Goal: Task Accomplishment & Management: Manage account settings

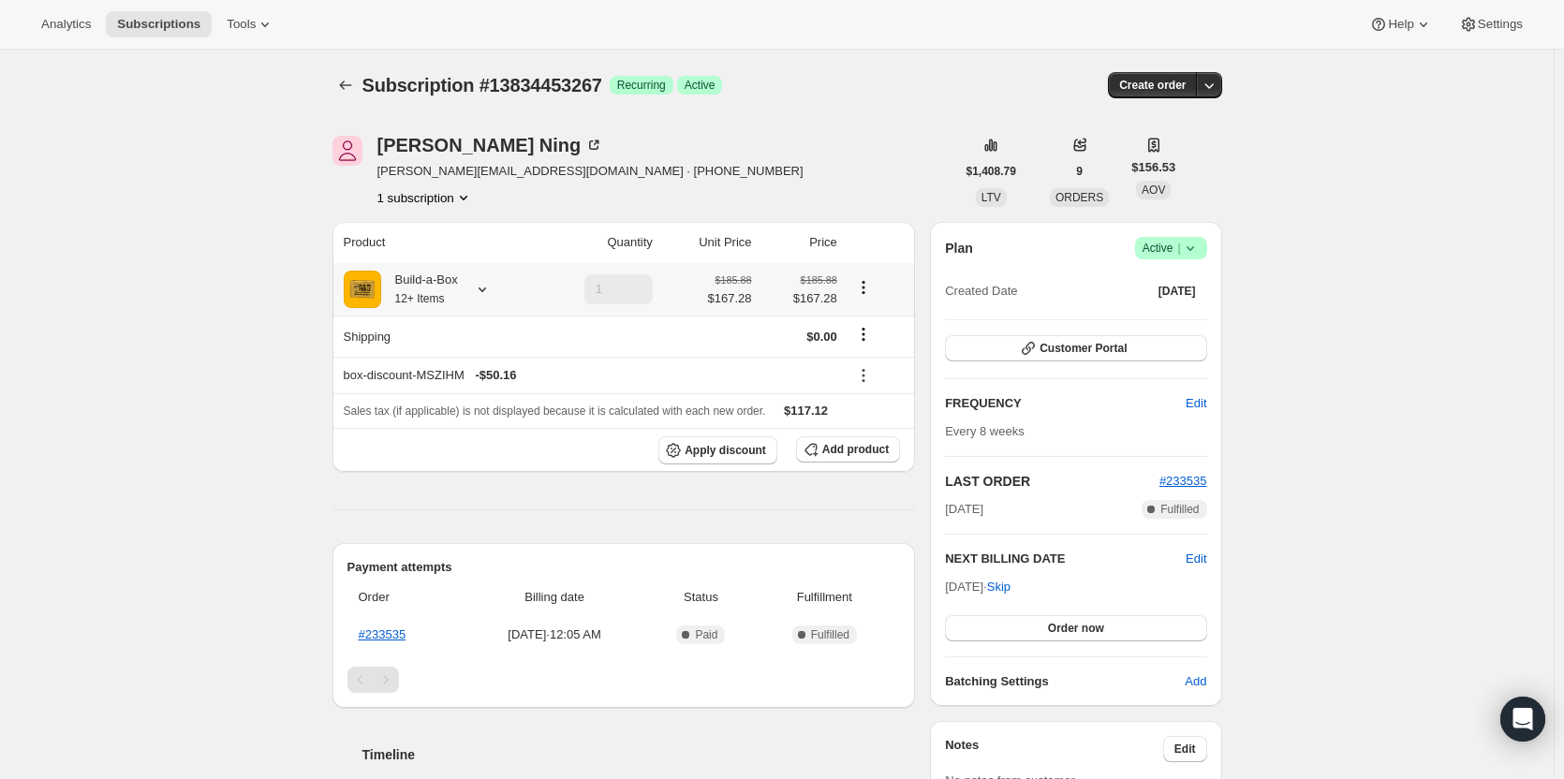
click at [482, 299] on icon at bounding box center [482, 289] width 19 height 19
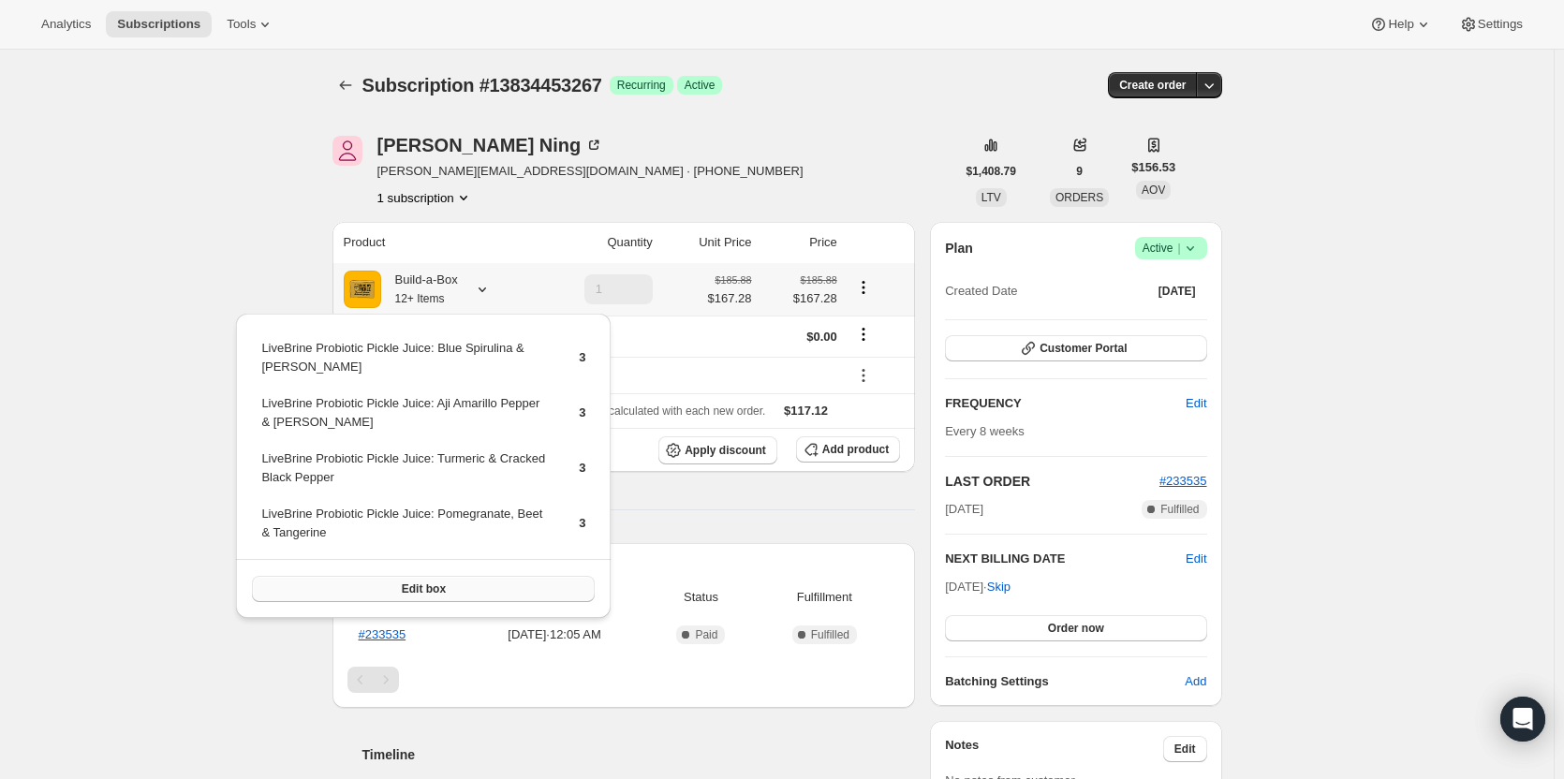
click at [459, 592] on button "Edit box" at bounding box center [423, 589] width 343 height 26
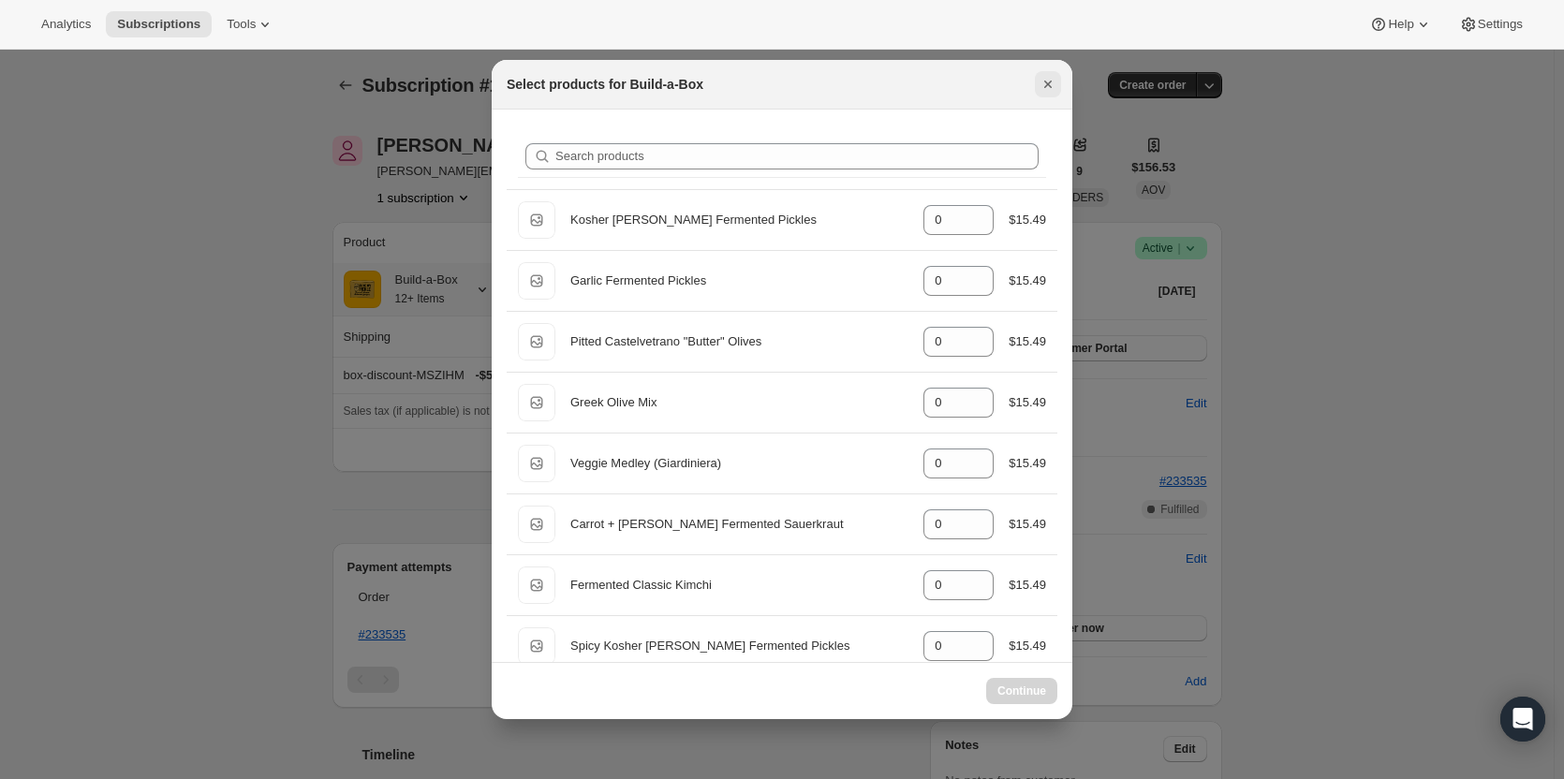
click at [1050, 88] on icon "Close" at bounding box center [1048, 84] width 19 height 19
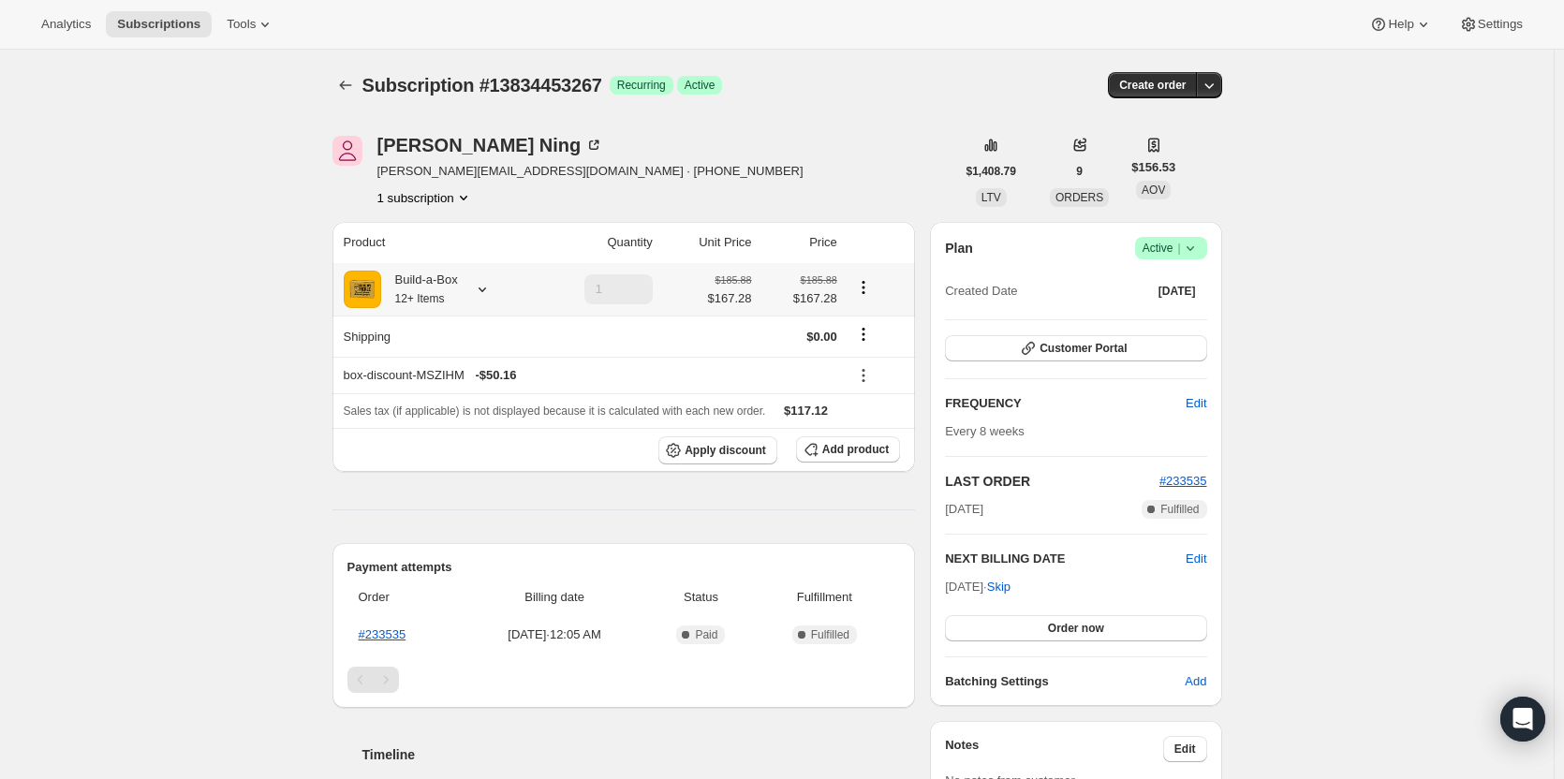
click at [481, 284] on icon at bounding box center [482, 289] width 19 height 19
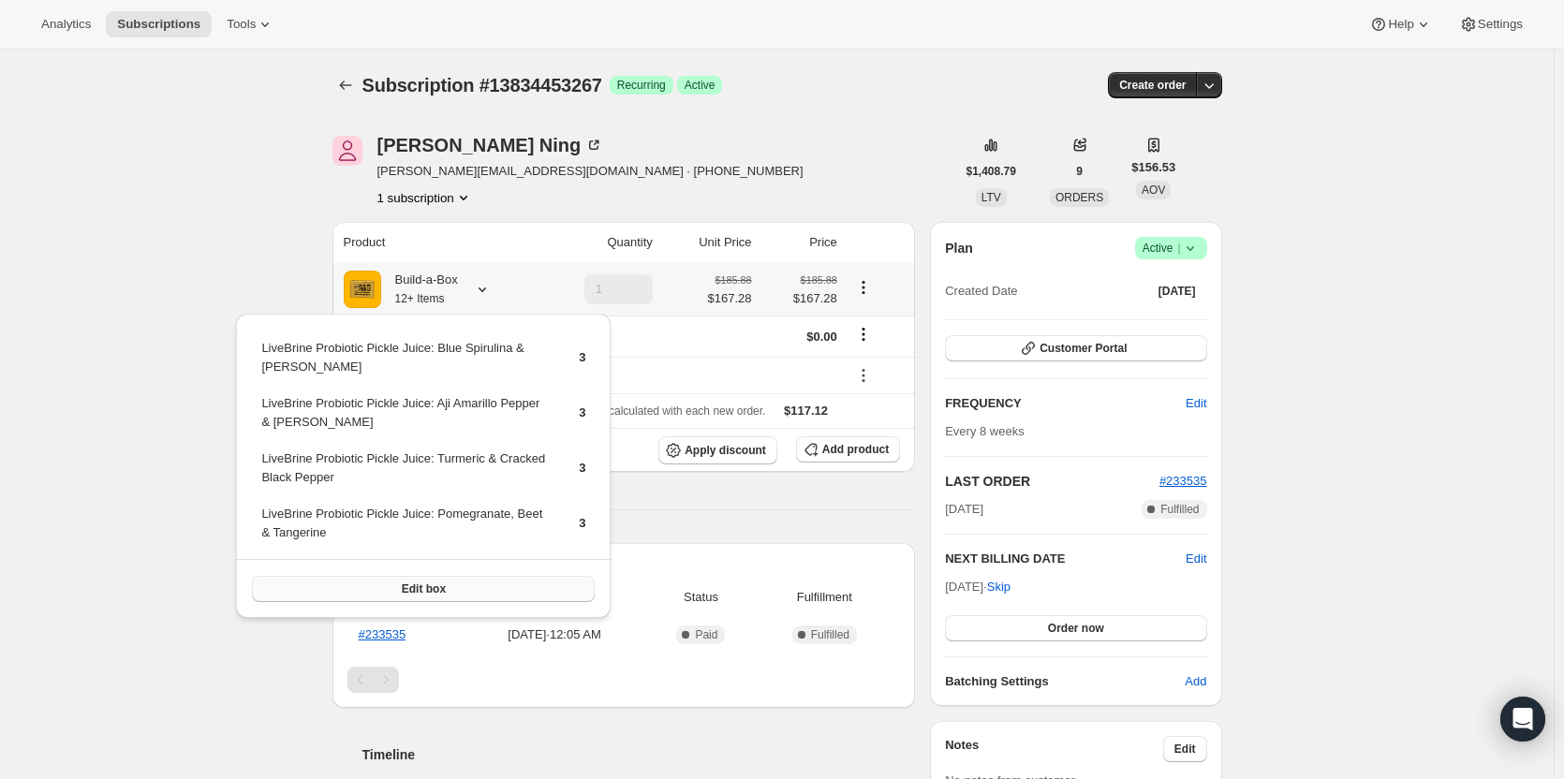
click at [455, 585] on button "Edit box" at bounding box center [423, 589] width 343 height 26
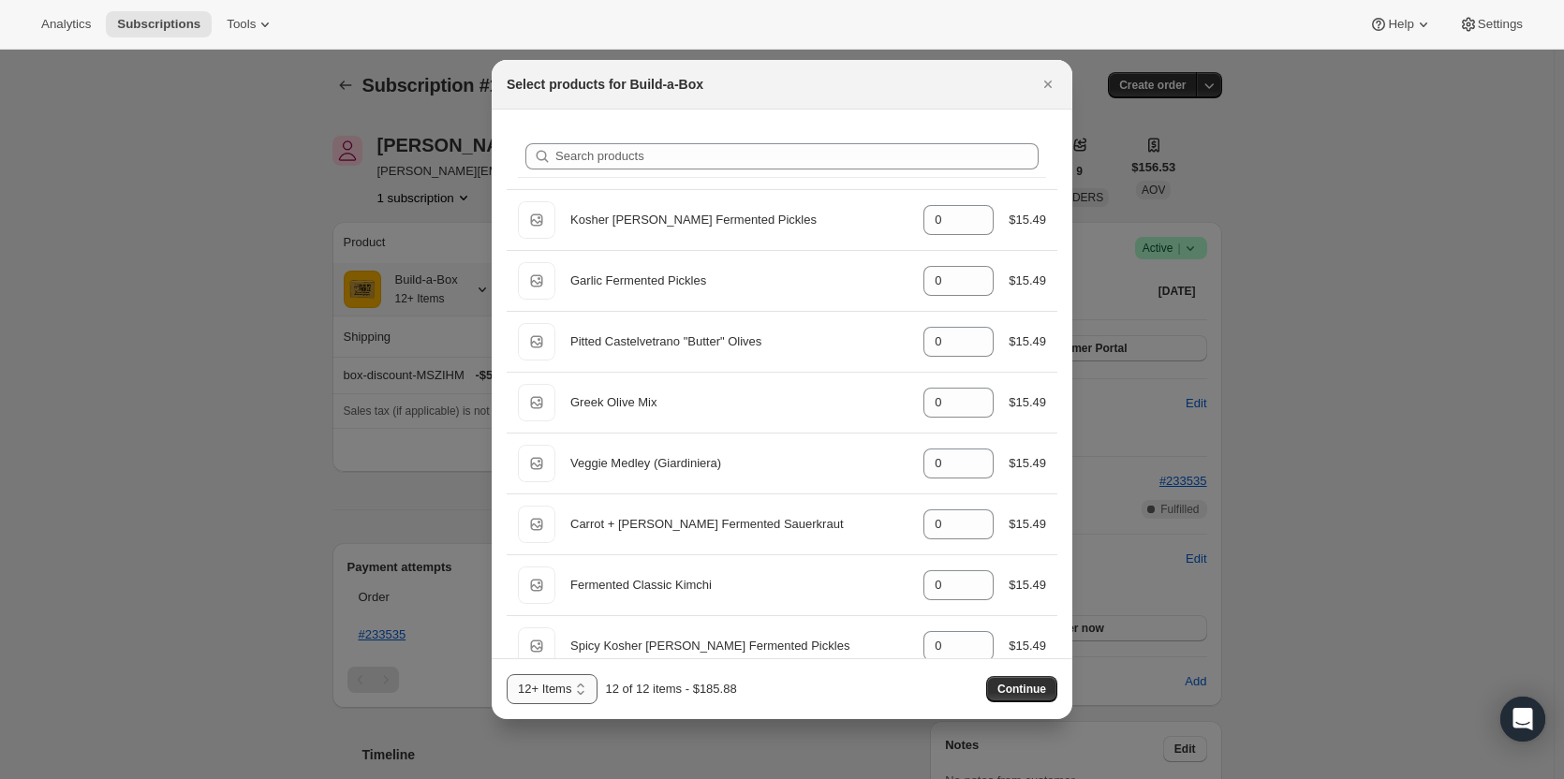
click at [564, 694] on select "3 Items 6 Items 9 Items 12+ Items 13 14 15 16 17 18 19 20 21 22 23 24 25 26 27 …" at bounding box center [552, 689] width 91 height 30
select select "gid://shopify/ProductVariant/49986052587795"
click at [507, 674] on select "3 Items 6 Items 9 Items 12+ Items 13 14 15 16 17 18 19 20 21 22 23 24 25 26 27 …" at bounding box center [552, 689] width 91 height 30
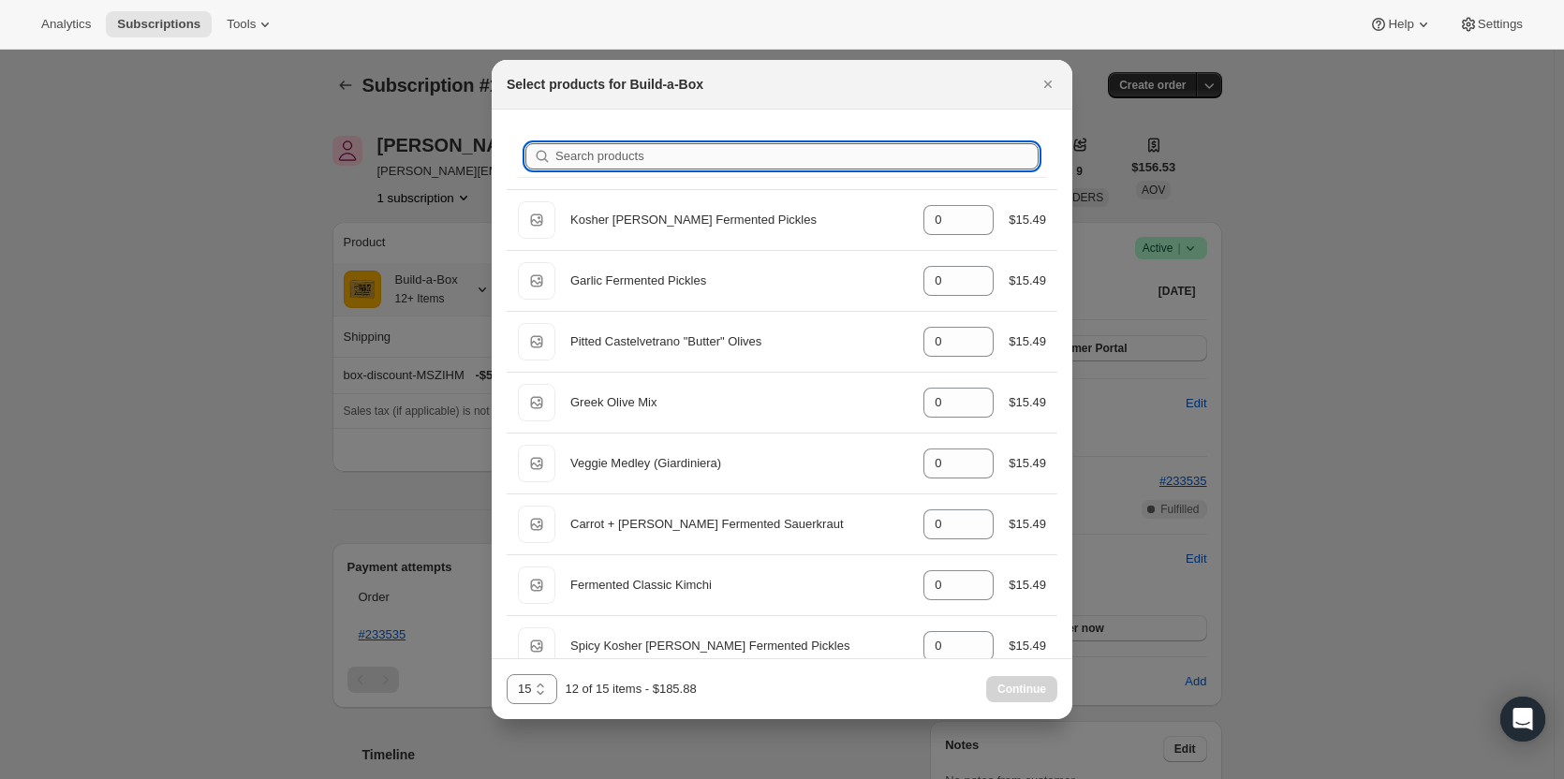
click at [647, 157] on input "Search products" at bounding box center [797, 156] width 483 height 26
type input "o"
type input "3"
type input "0"
type input "3"
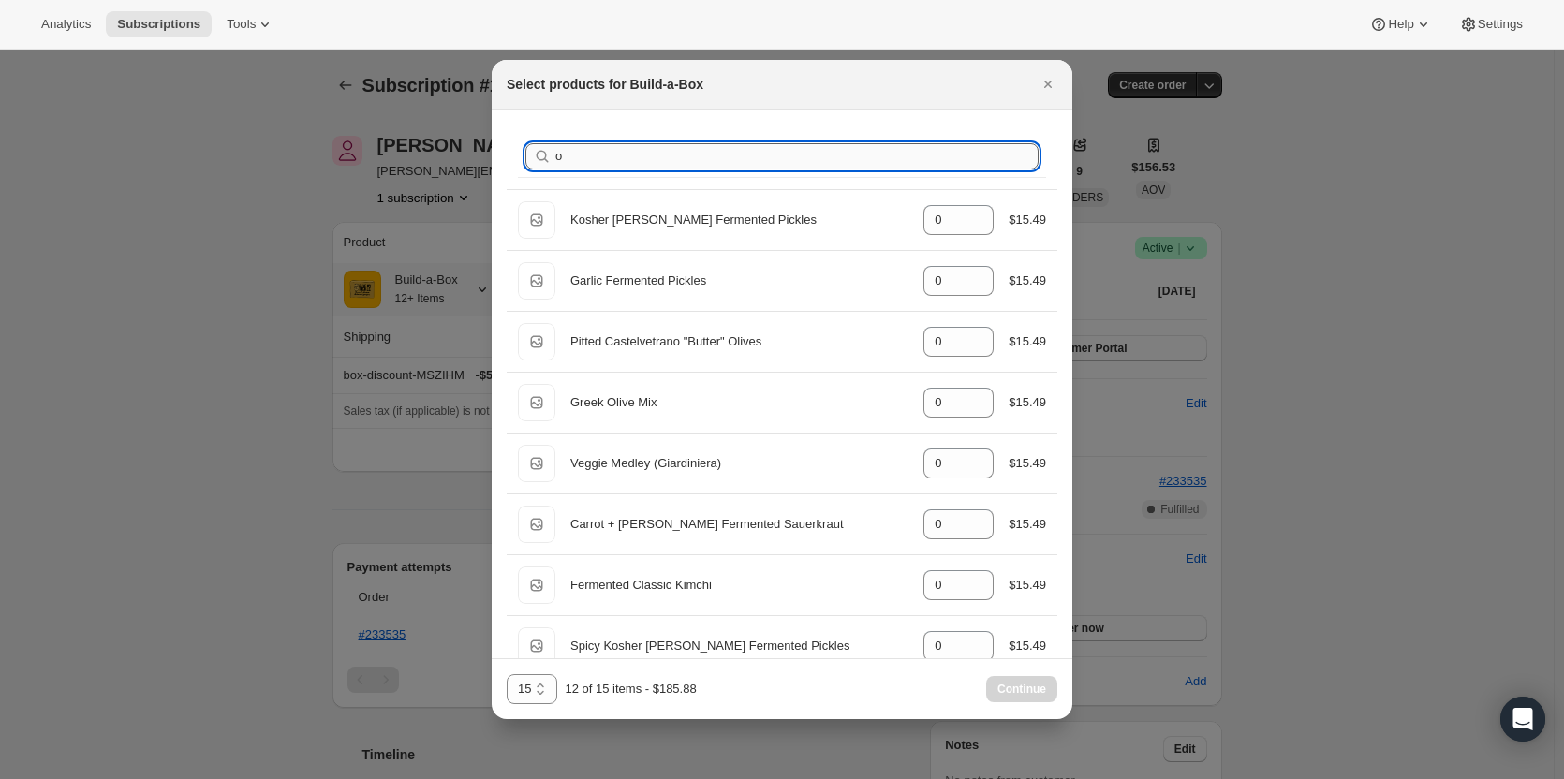
type input "3"
type input "0"
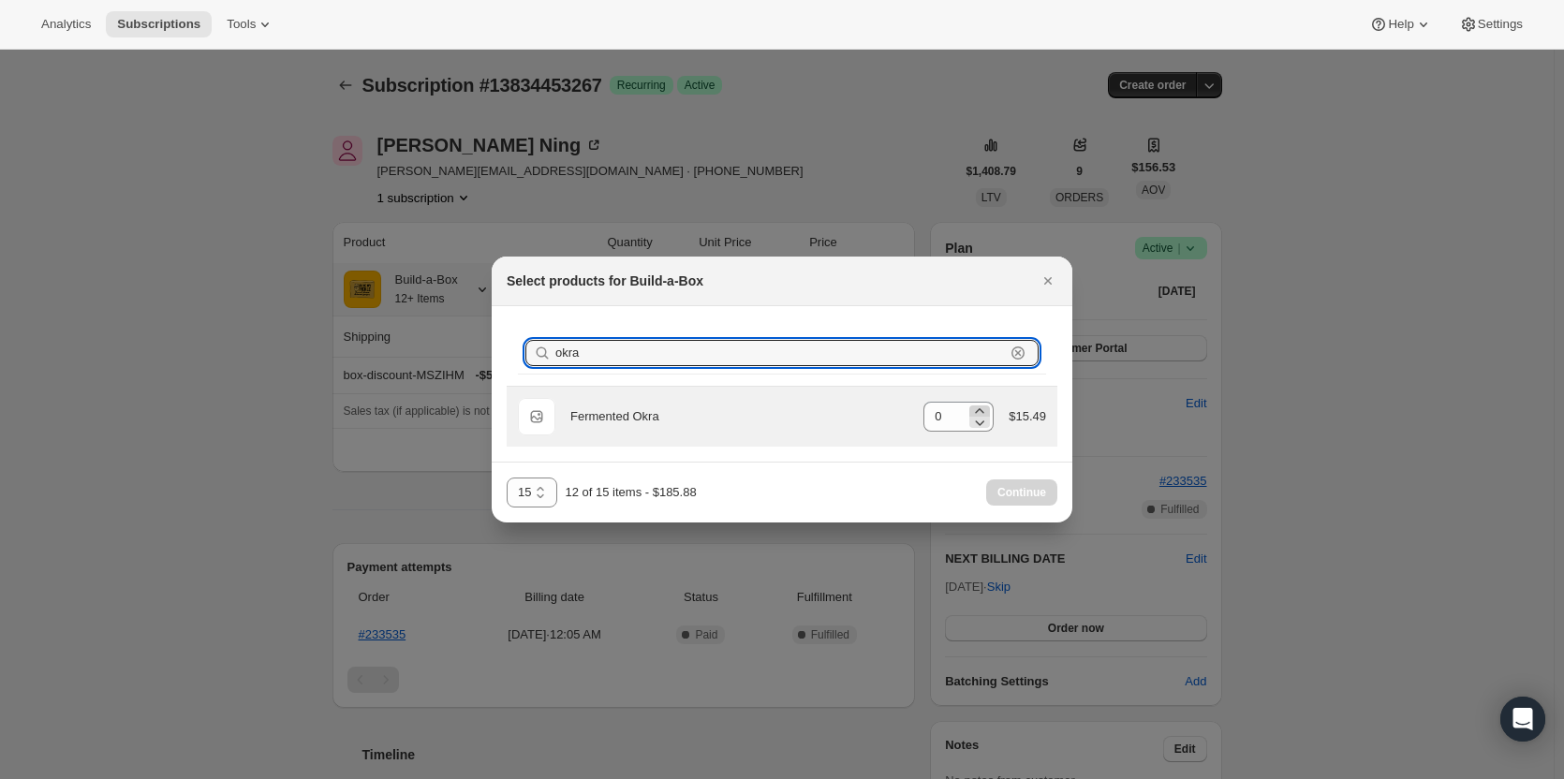
type input "okra"
click at [989, 407] on icon ":rfh:" at bounding box center [980, 411] width 19 height 19
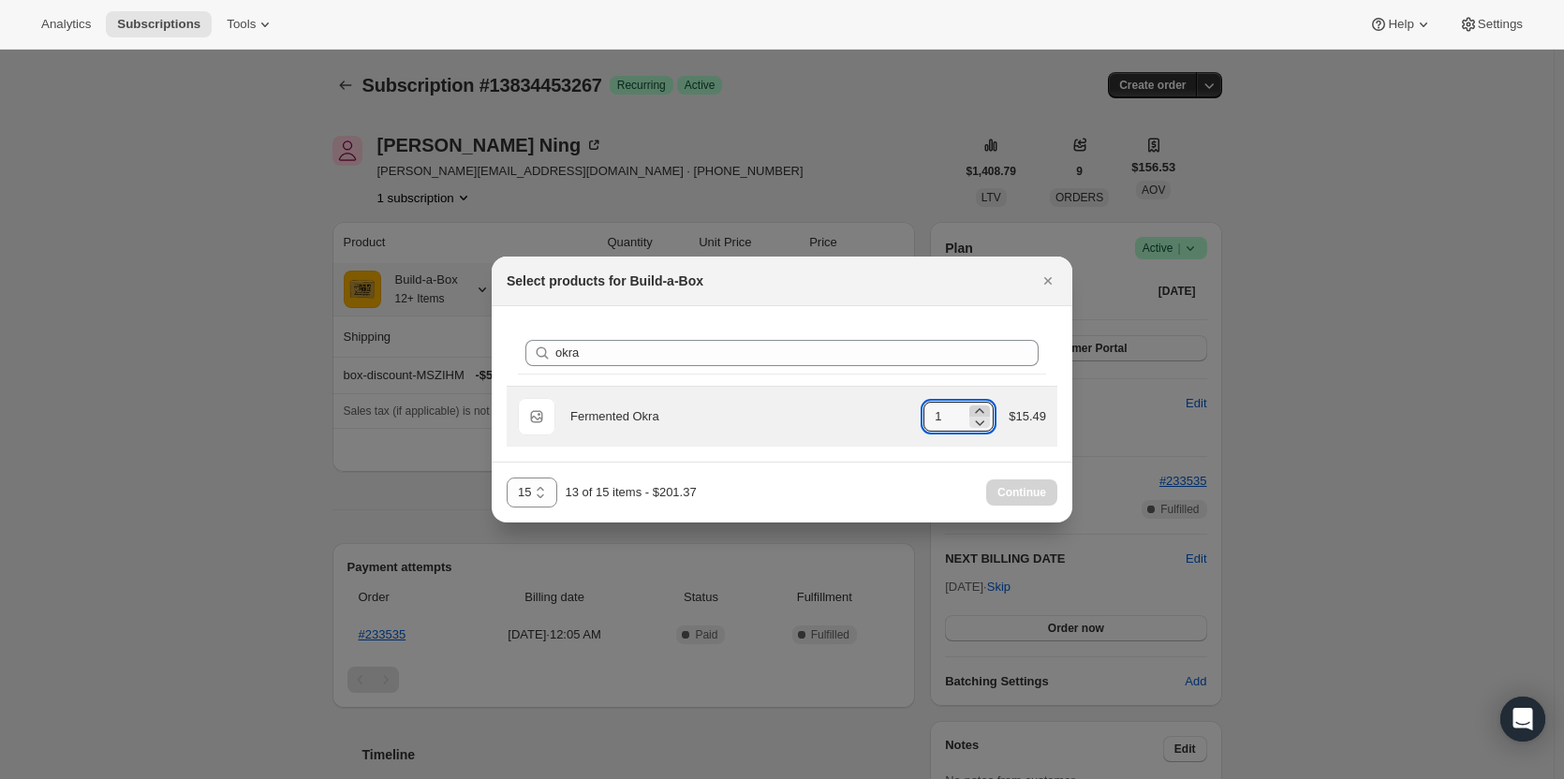
click at [989, 407] on icon ":rfh:" at bounding box center [980, 411] width 19 height 19
type input "2"
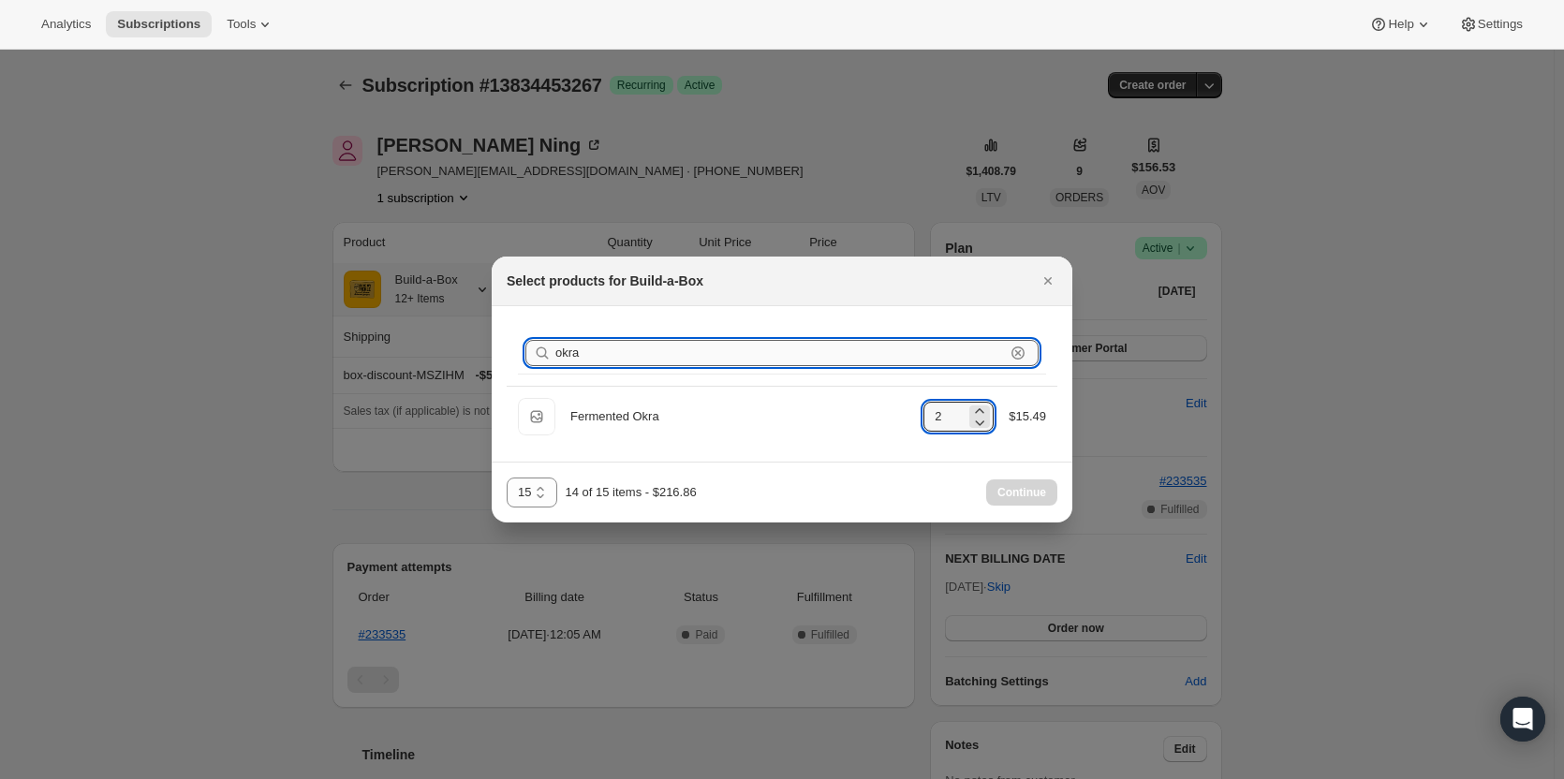
click at [642, 349] on input "okra" at bounding box center [781, 353] width 450 height 26
type input "o"
type input "0"
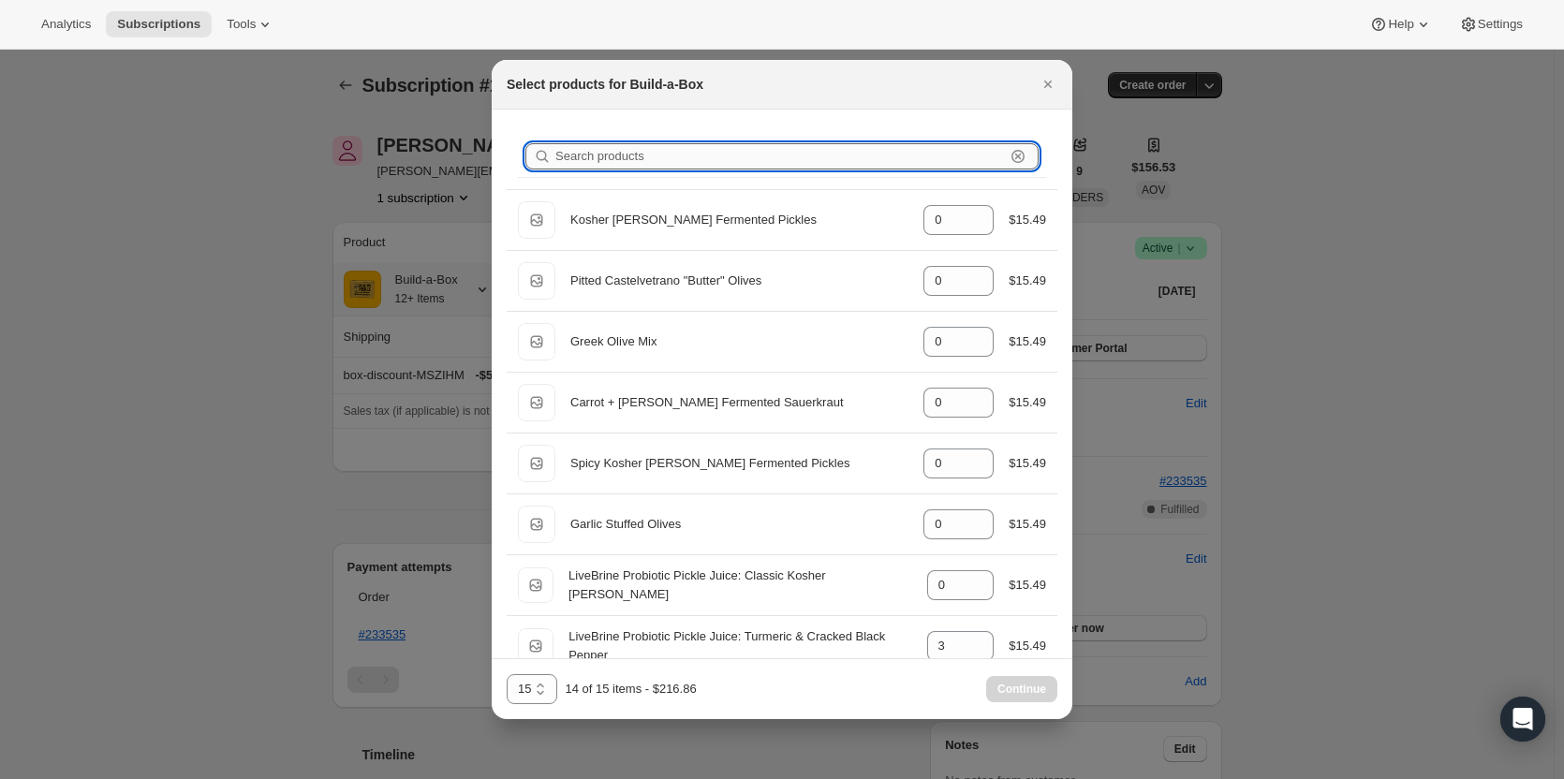
type input "0"
type input "3"
type input "2"
type input "0"
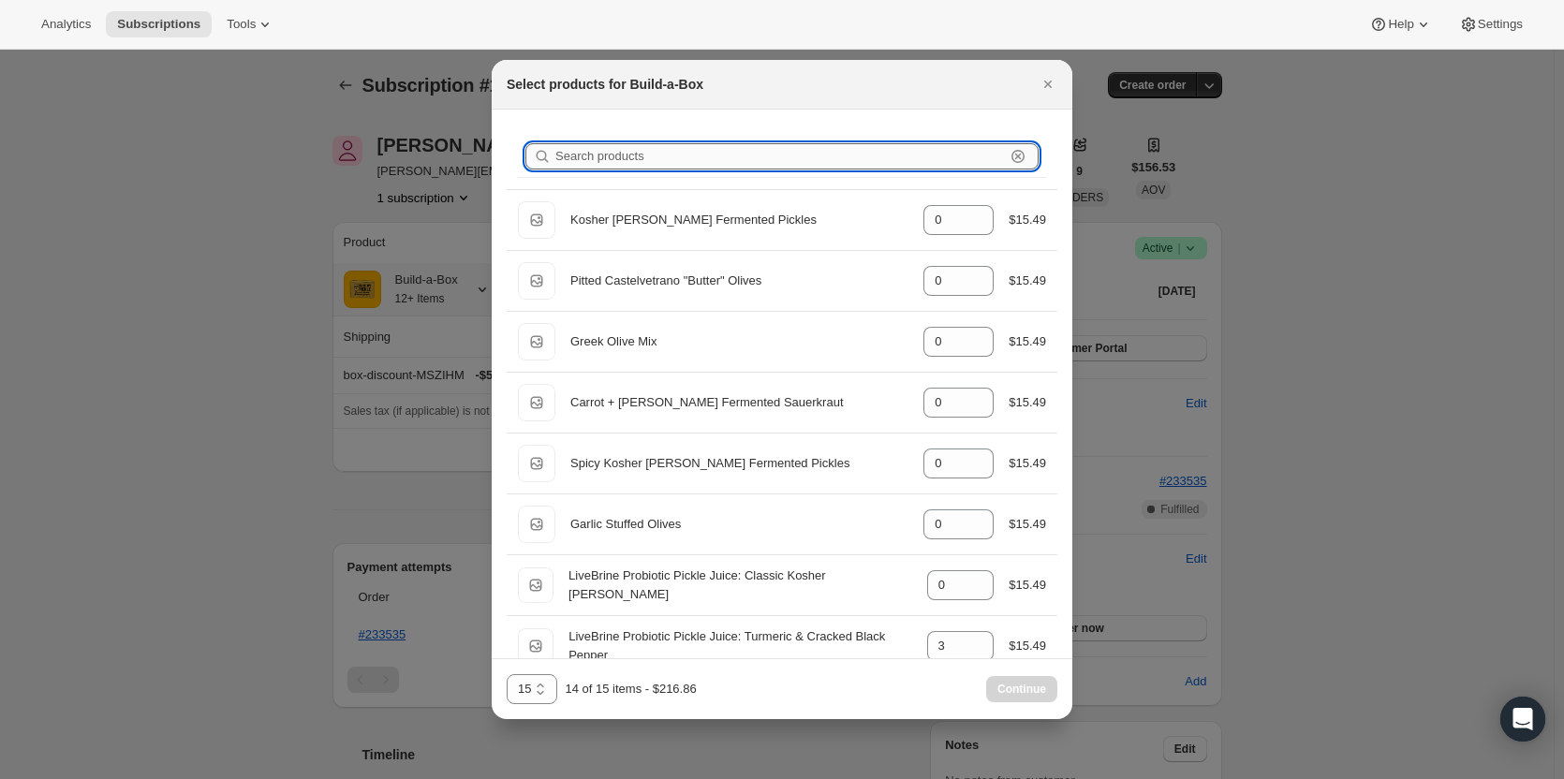
type input "0"
type input "3"
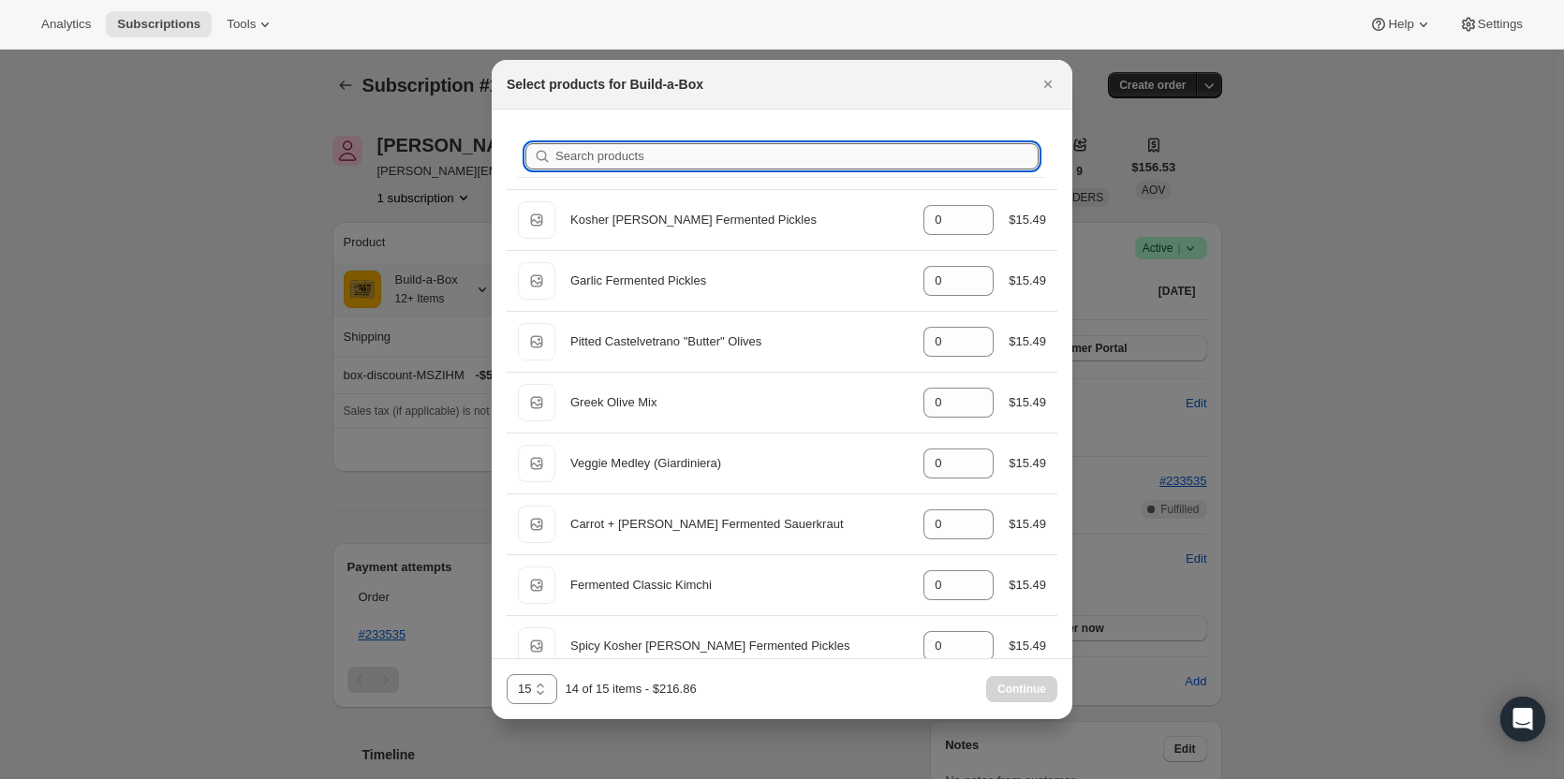
type input "v"
type input "3"
type input "0"
type input "3"
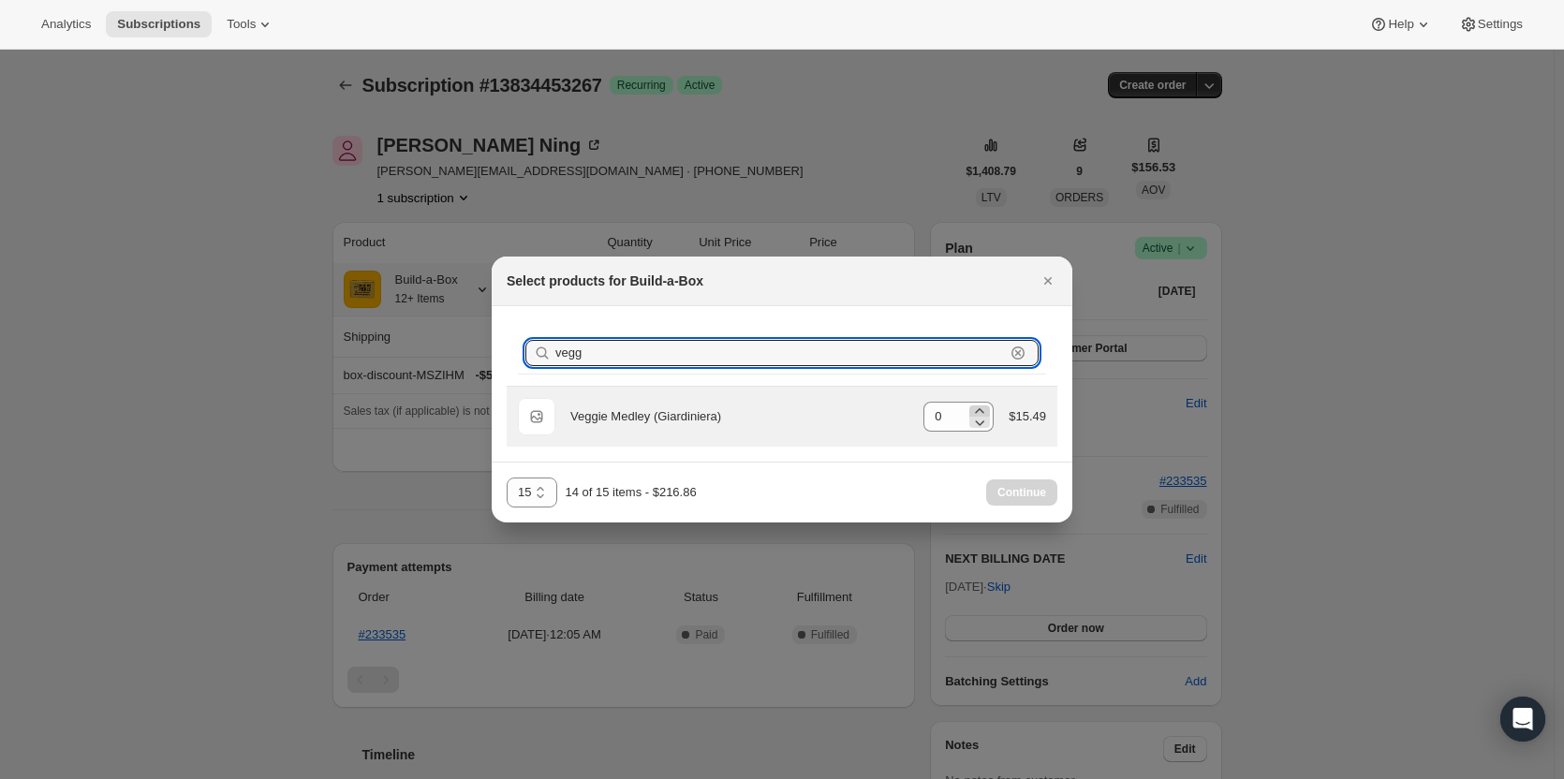
type input "vegg"
click at [988, 410] on icon ":rfh:" at bounding box center [980, 411] width 19 height 19
type input "1"
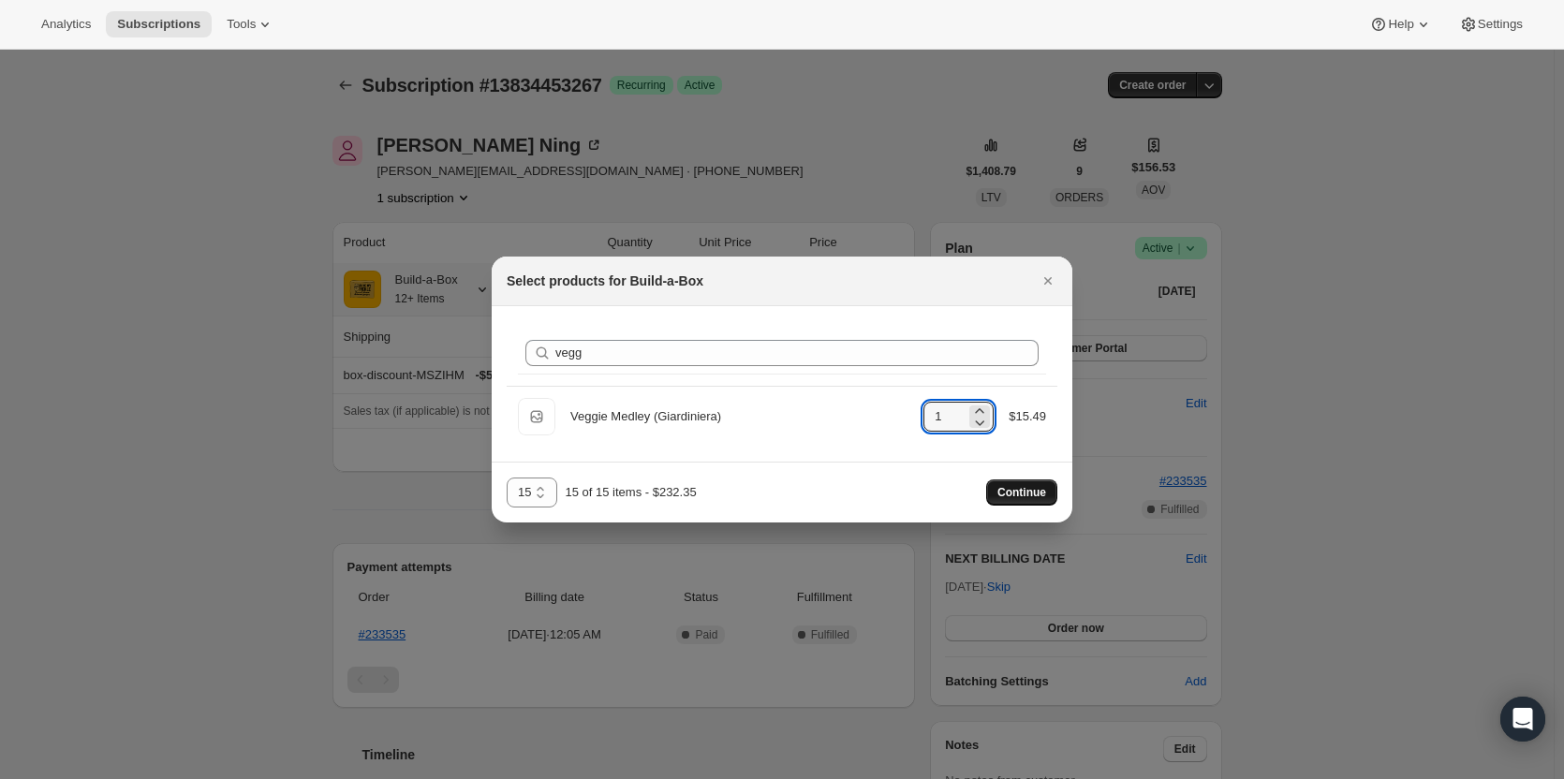
click at [1006, 490] on span "Continue" at bounding box center [1022, 492] width 49 height 15
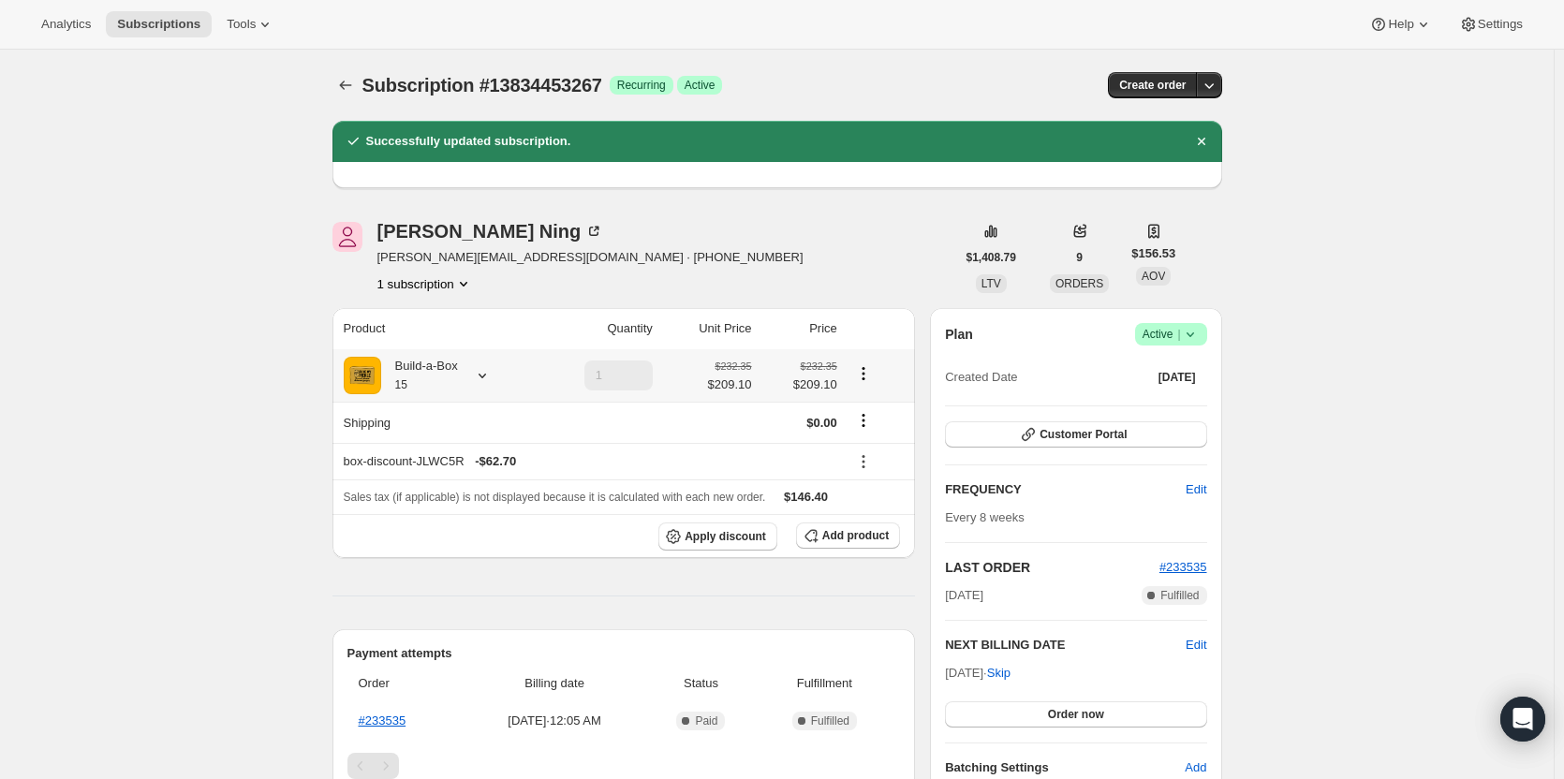
click at [456, 378] on div "Build-a-Box 15" at bounding box center [419, 375] width 77 height 37
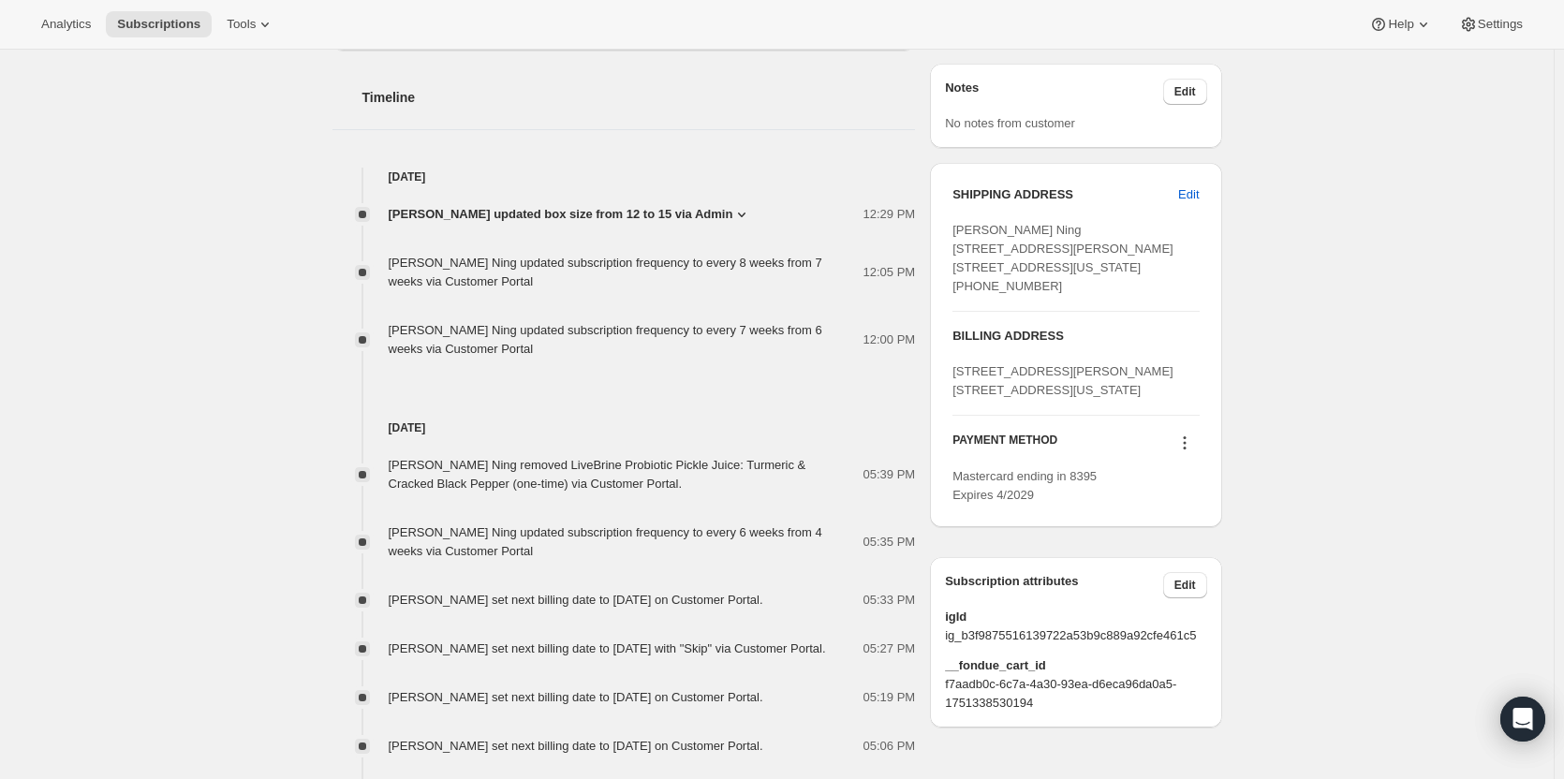
scroll to position [749, 0]
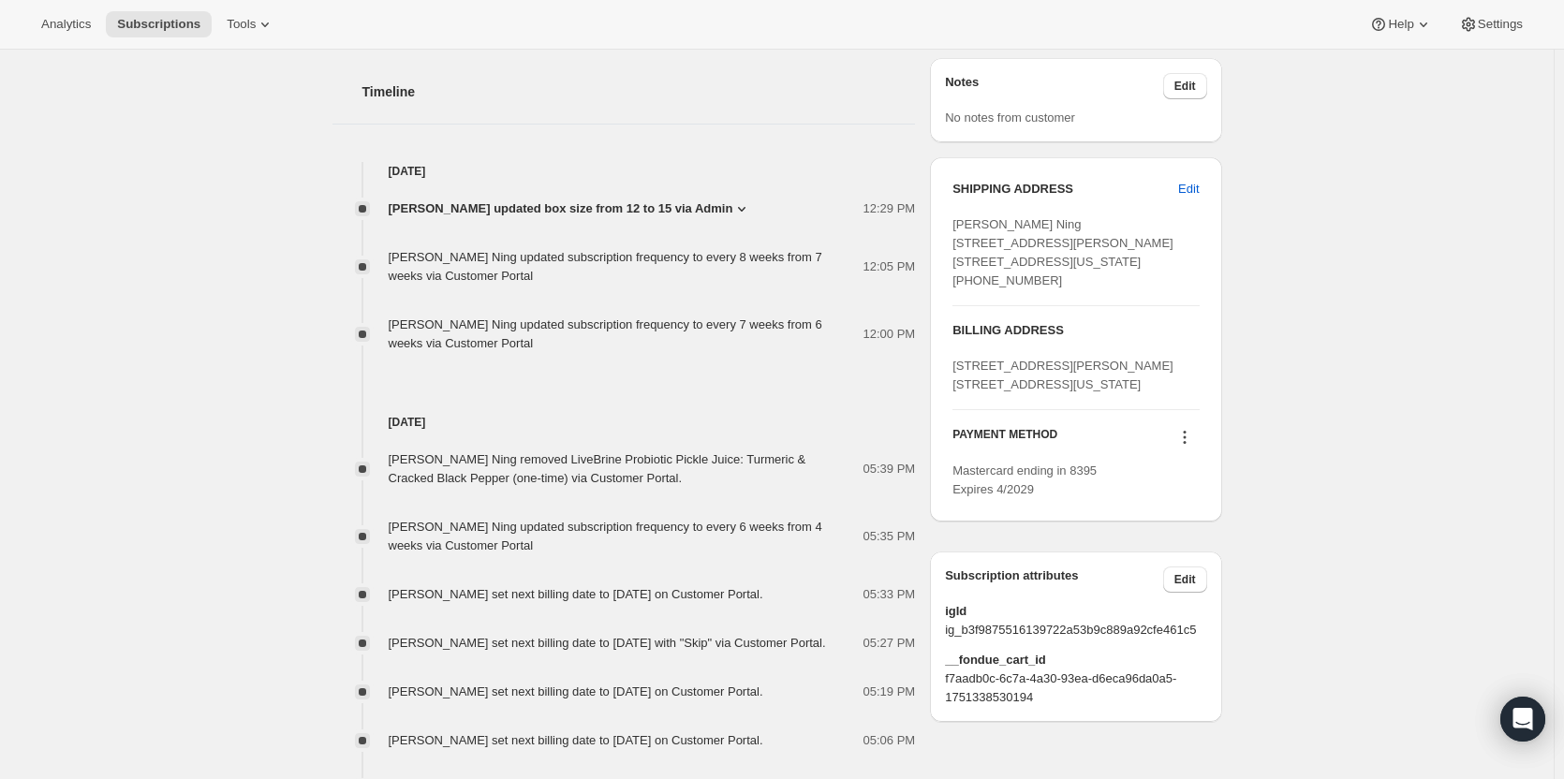
click at [1189, 447] on icon at bounding box center [1185, 437] width 19 height 19
click at [1191, 447] on icon at bounding box center [1185, 437] width 19 height 19
click at [1193, 509] on span "Send link to update card" at bounding box center [1188, 510] width 131 height 14
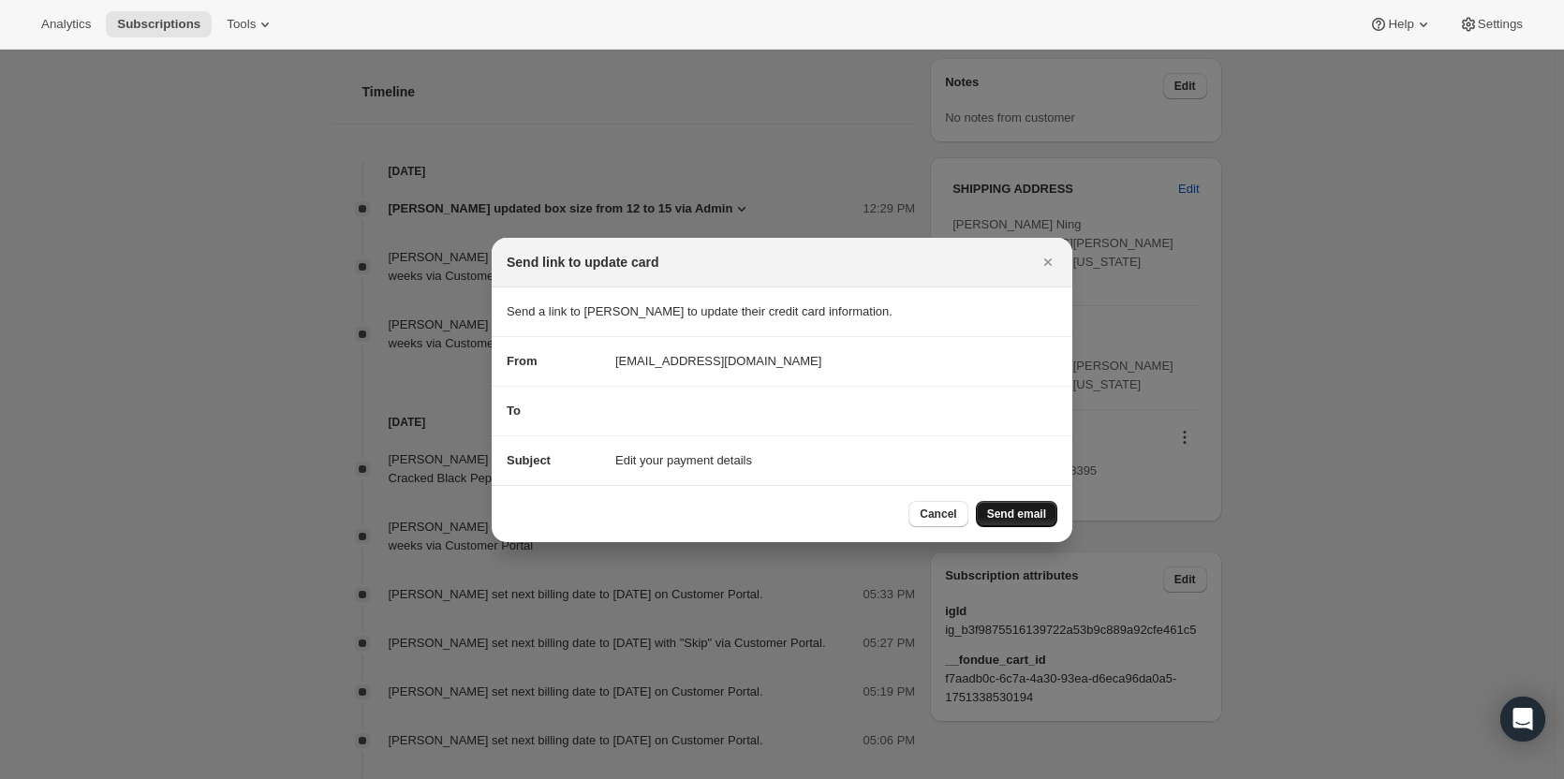
click at [1022, 518] on span "Send email" at bounding box center [1016, 514] width 59 height 15
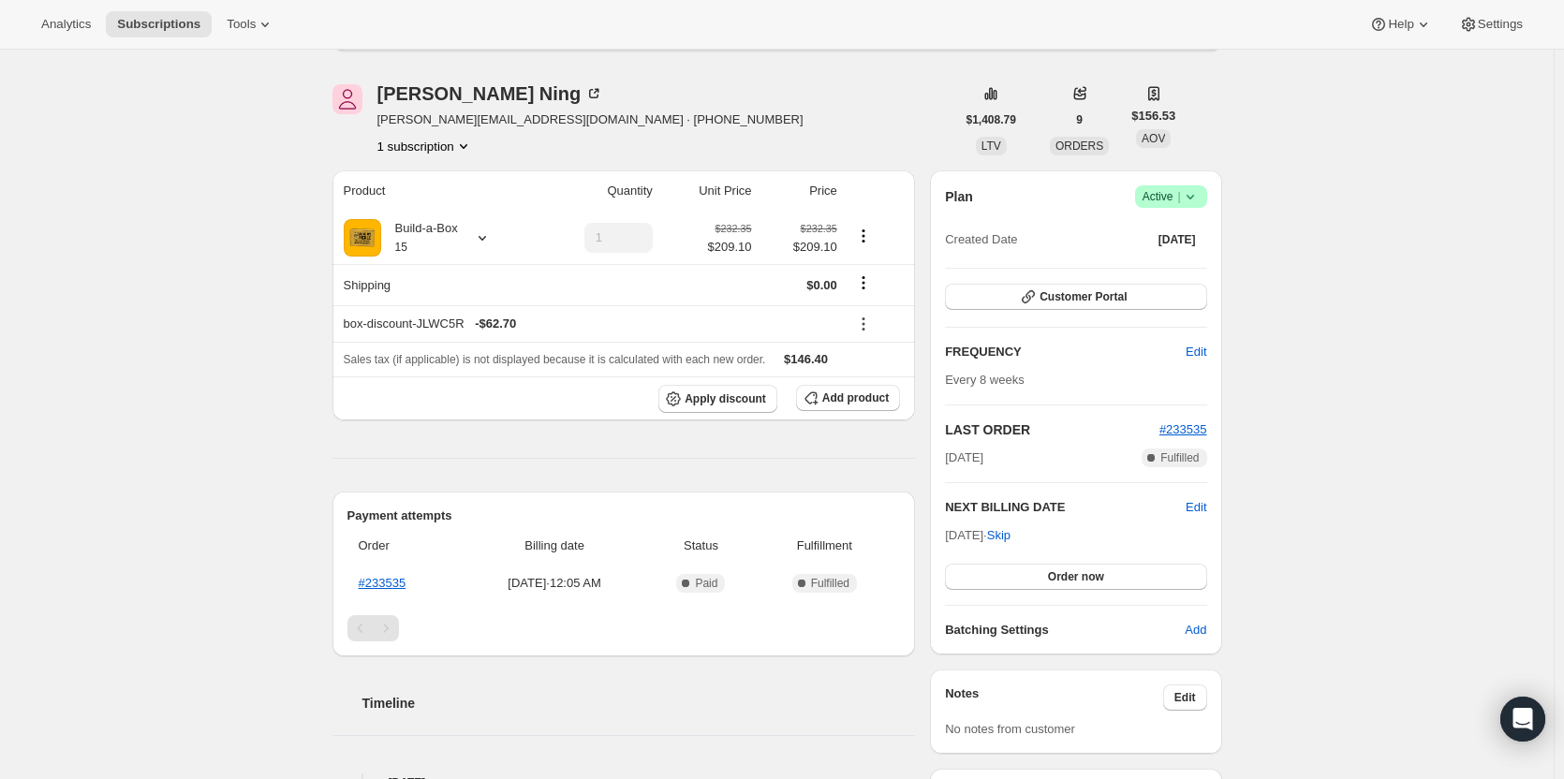
scroll to position [111, 0]
